Goal: Go to known website: Access a specific website the user already knows

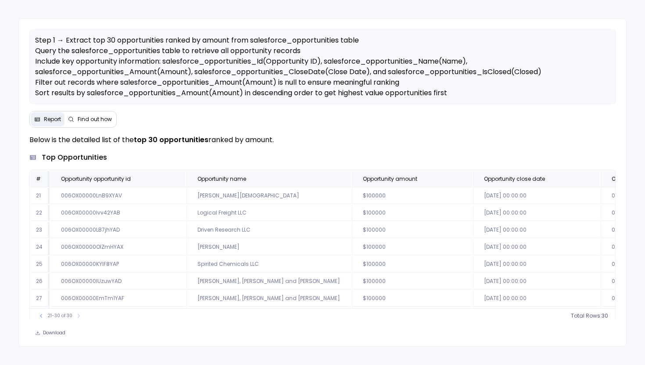
scroll to position [50, 0]
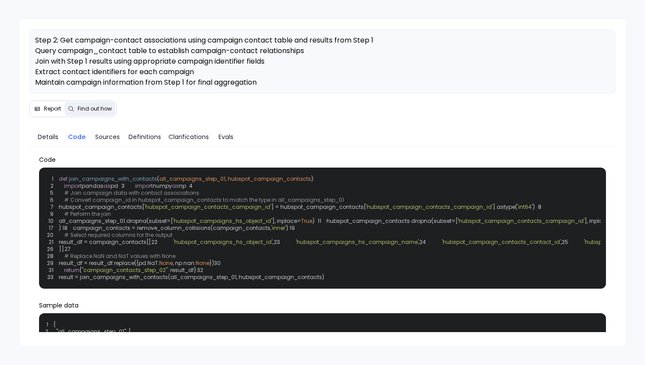
scroll to position [33, 0]
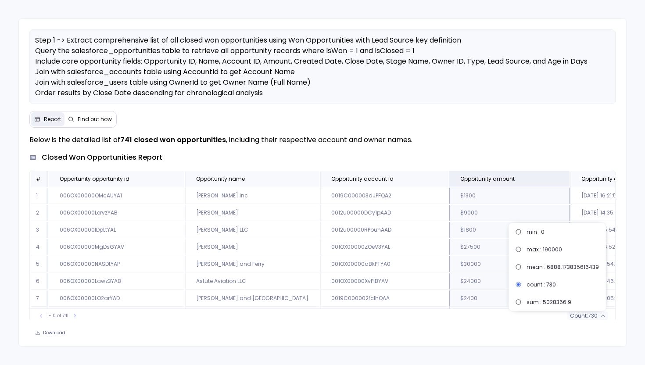
scroll to position [0, 148]
